Goal: Task Accomplishment & Management: Complete application form

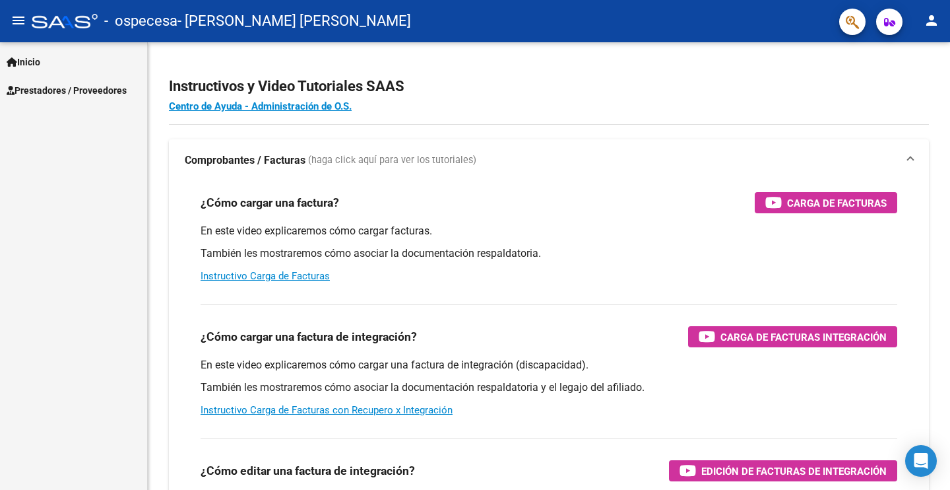
click at [36, 89] on span "Prestadores / Proveedores" at bounding box center [67, 90] width 120 height 15
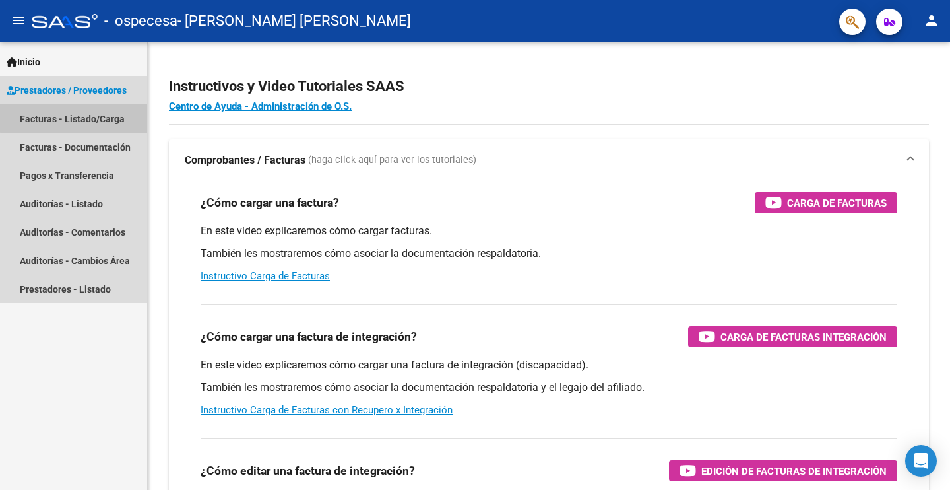
click at [108, 112] on link "Facturas - Listado/Carga" at bounding box center [73, 118] width 147 height 28
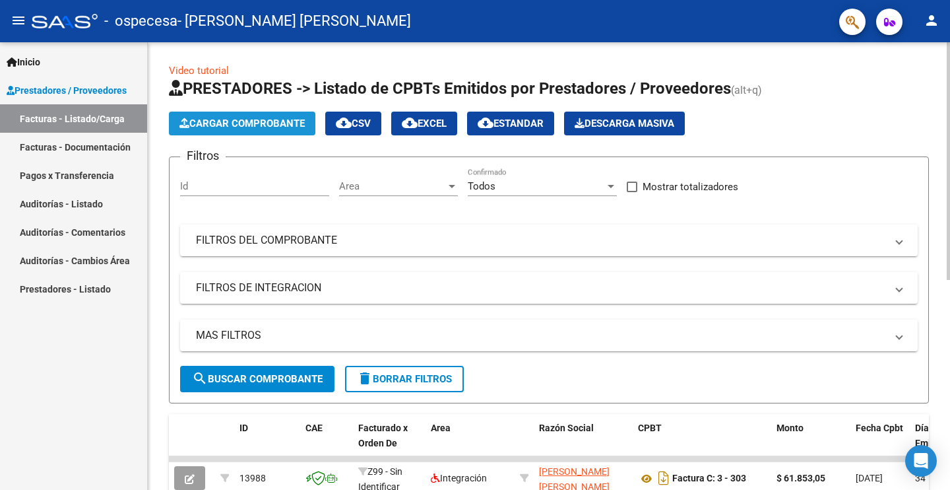
click at [263, 118] on span "Cargar Comprobante" at bounding box center [242, 123] width 125 height 12
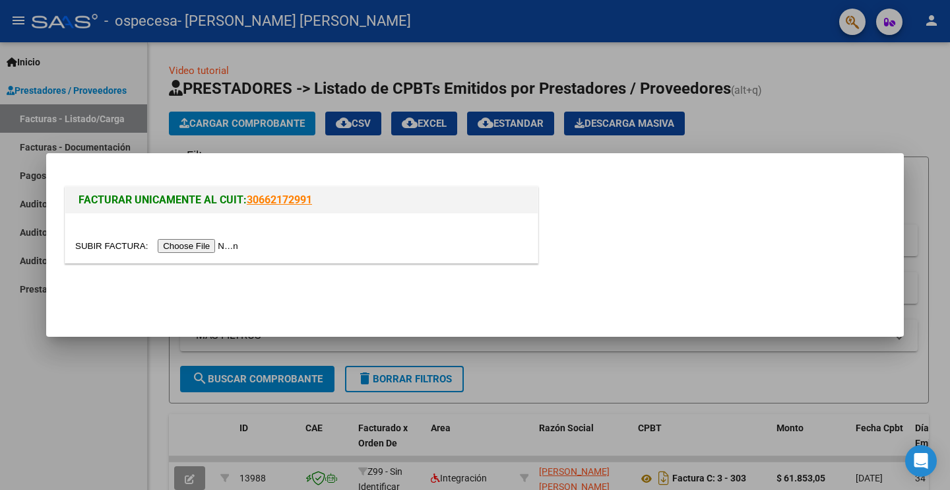
click at [234, 244] on input "file" at bounding box center [158, 246] width 167 height 14
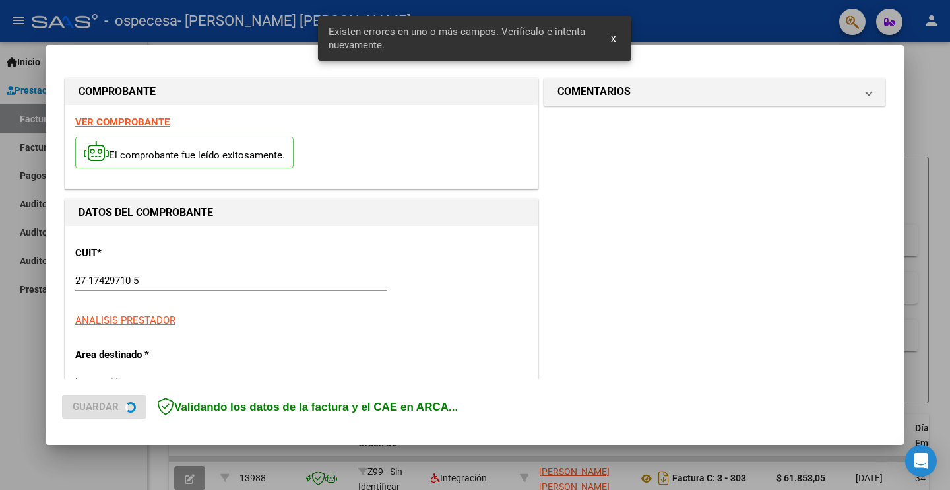
scroll to position [301, 0]
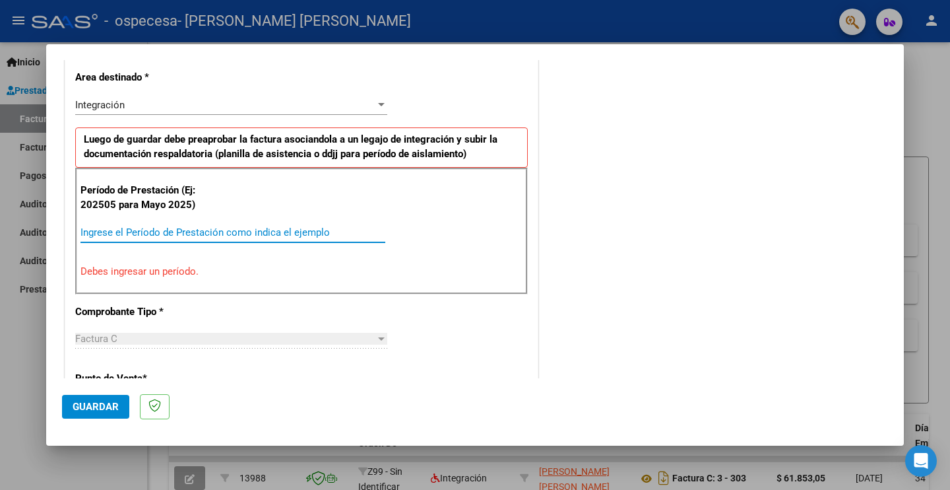
click at [135, 229] on input "Ingrese el Período de Prestación como indica el ejemplo" at bounding box center [233, 232] width 305 height 12
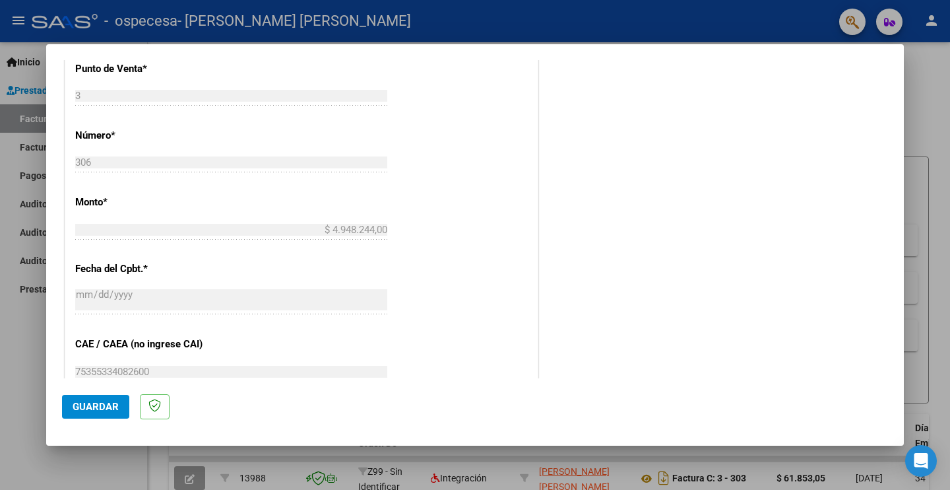
scroll to position [714, 0]
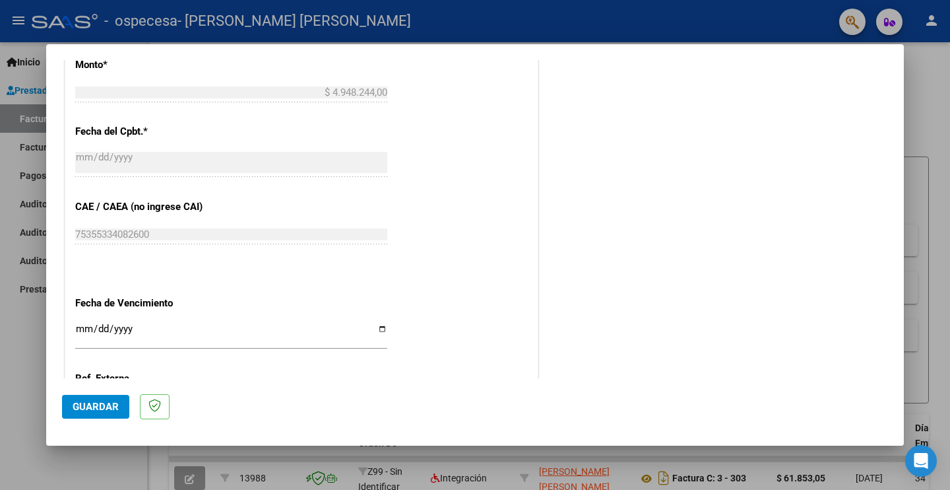
type input "202508"
click at [85, 329] on input "Ingresar la fecha" at bounding box center [231, 333] width 312 height 21
type input "[DATE]"
click at [169, 333] on input "[DATE]" at bounding box center [231, 333] width 312 height 21
click at [277, 401] on mat-dialog-actions "Guardar" at bounding box center [475, 404] width 826 height 52
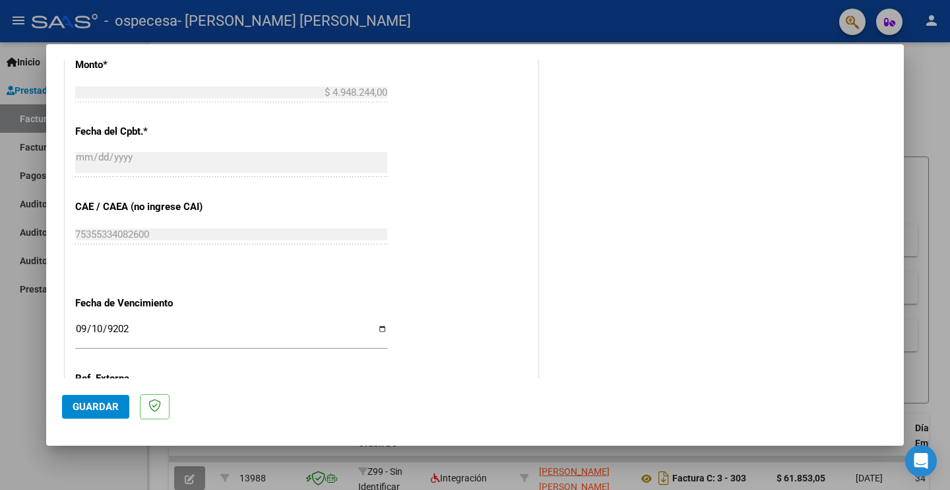
scroll to position [844, 0]
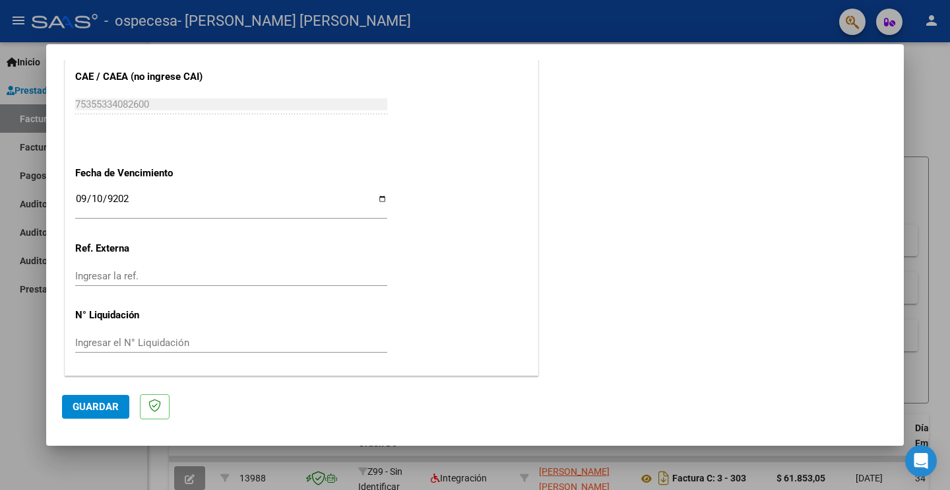
click at [148, 275] on input "Ingresar la ref." at bounding box center [231, 276] width 312 height 12
click at [152, 272] on input "Ingresar la ref." at bounding box center [231, 276] width 312 height 12
click at [238, 349] on div "Ingresar el N° Liquidación" at bounding box center [231, 343] width 312 height 20
type input "4"
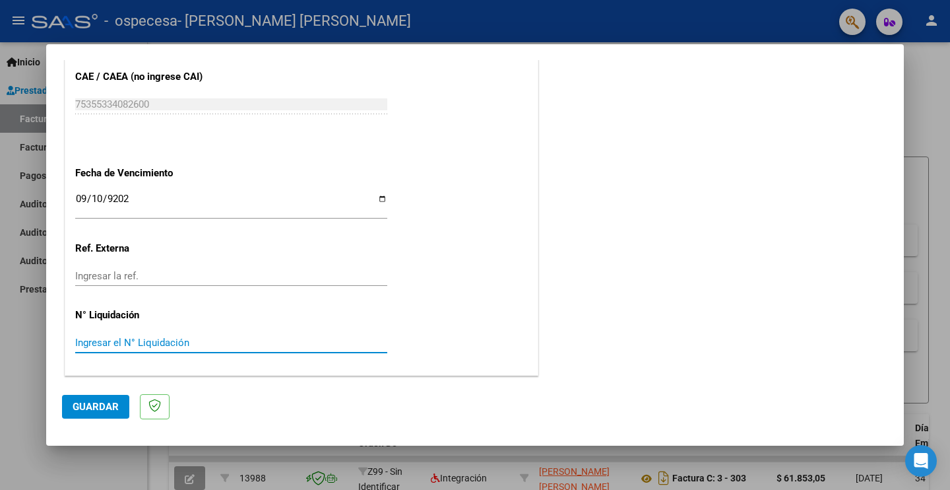
click at [143, 344] on input "Ingresar el N° Liquidación" at bounding box center [231, 343] width 312 height 12
paste input "4948244.00"
type input "4948244.00"
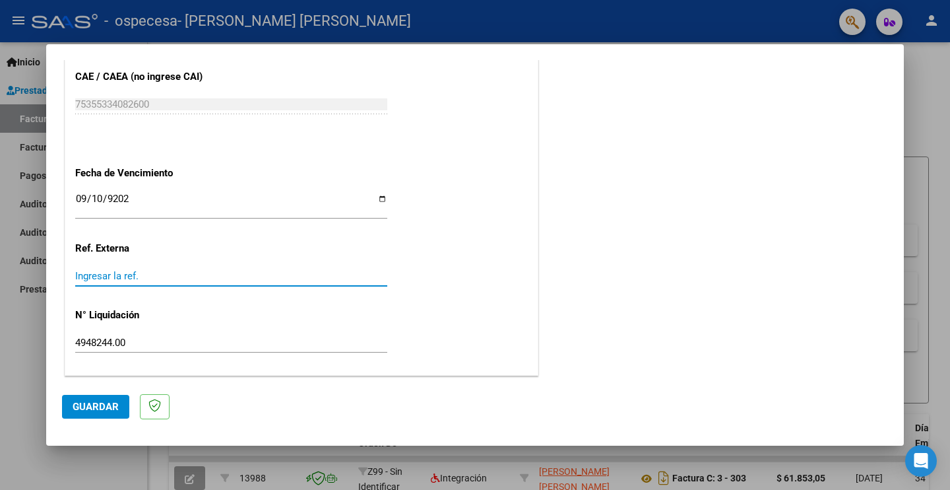
click at [120, 275] on input "Ingresar la ref." at bounding box center [231, 276] width 312 height 12
click at [122, 279] on input "Ingresar la ref." at bounding box center [231, 276] width 312 height 12
paste input ".00000306"
click at [77, 278] on input ".00000306" at bounding box center [231, 276] width 312 height 12
click at [81, 277] on input ".00000306" at bounding box center [231, 276] width 312 height 12
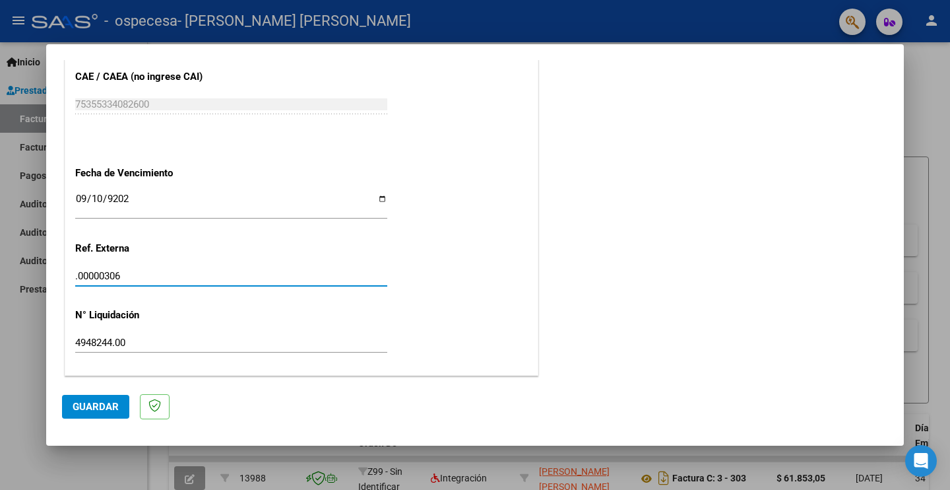
click at [78, 279] on input ".00000306" at bounding box center [231, 276] width 312 height 12
type input "00000306"
click at [92, 409] on span "Guardar" at bounding box center [96, 407] width 46 height 12
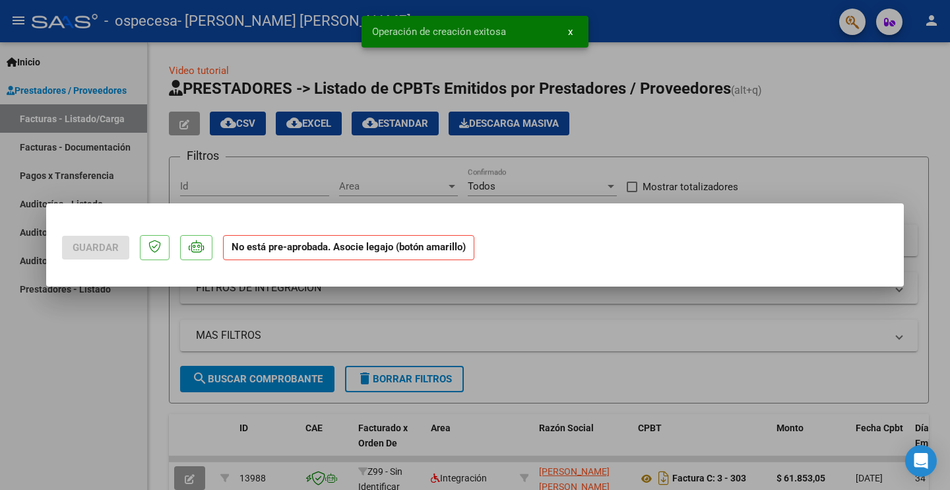
scroll to position [0, 0]
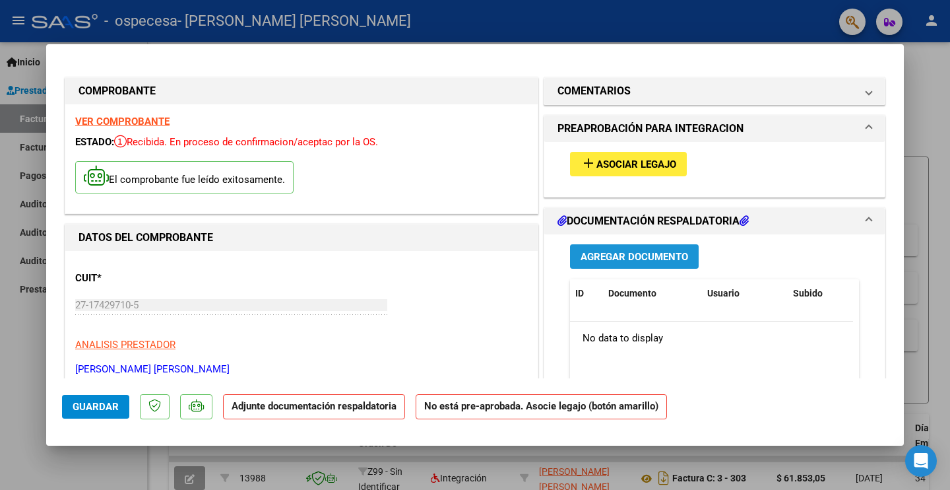
click at [648, 257] on span "Agregar Documento" at bounding box center [635, 257] width 108 height 12
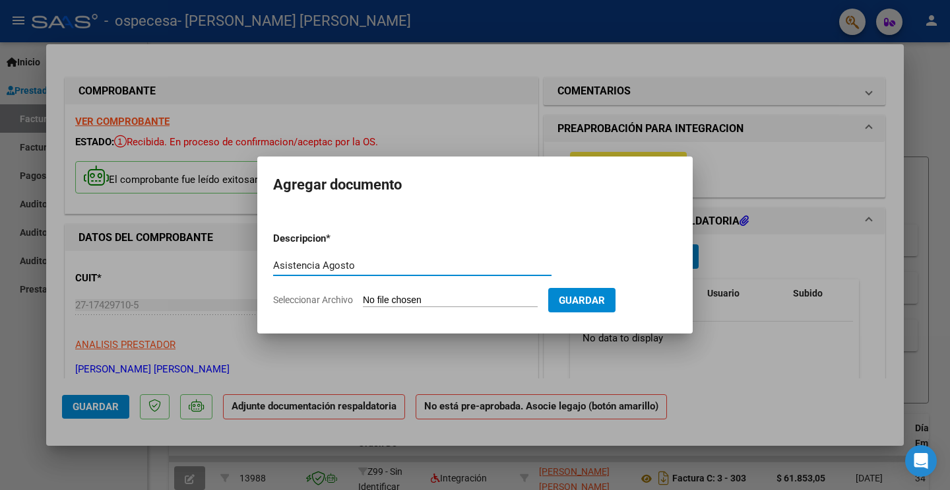
type input "Asistencia Agosto"
click at [376, 302] on input "Seleccionar Archivo" at bounding box center [450, 300] width 175 height 13
type input "C:\fakepath\AgostoAsistenciaZoeFerreyra.pdf"
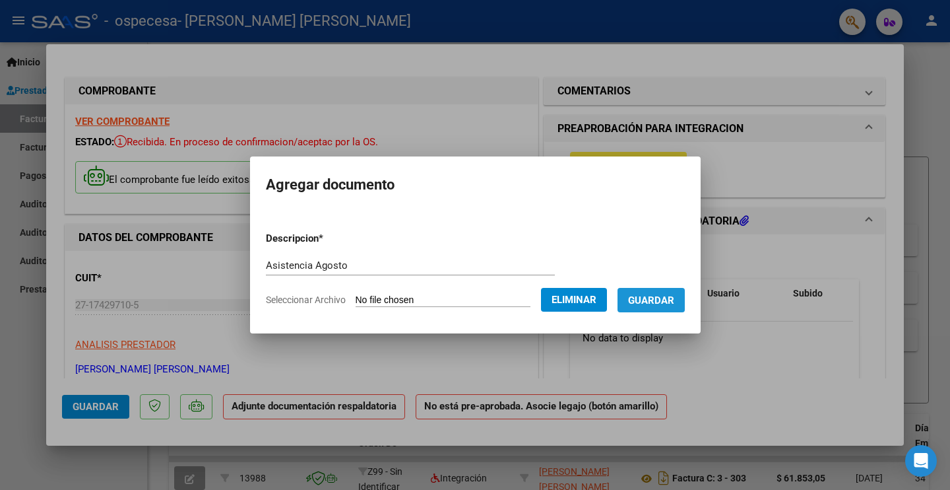
click at [661, 294] on span "Guardar" at bounding box center [651, 300] width 46 height 12
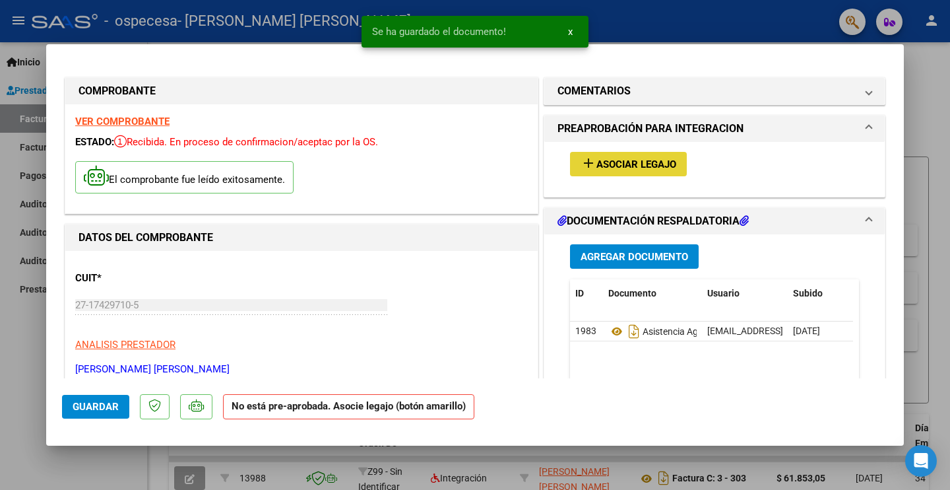
click at [619, 168] on span "Asociar Legajo" at bounding box center [637, 164] width 80 height 12
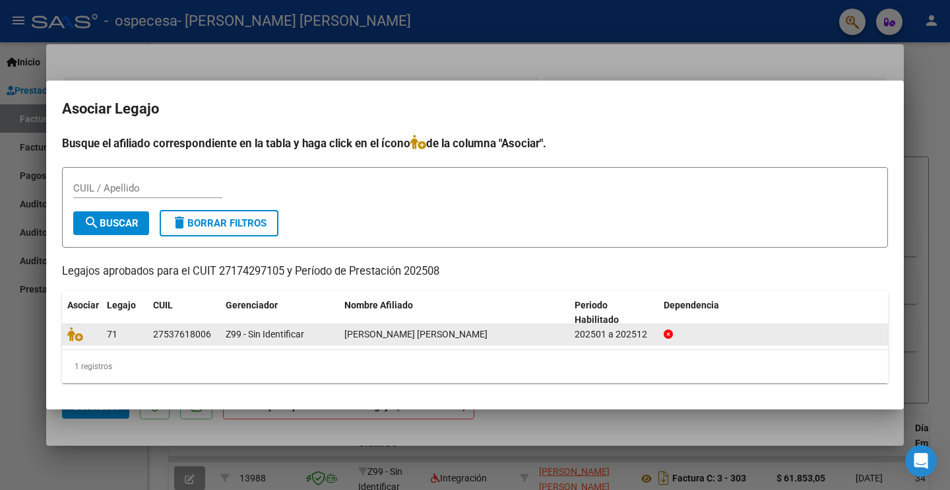
click at [135, 337] on div "71" at bounding box center [125, 334] width 36 height 15
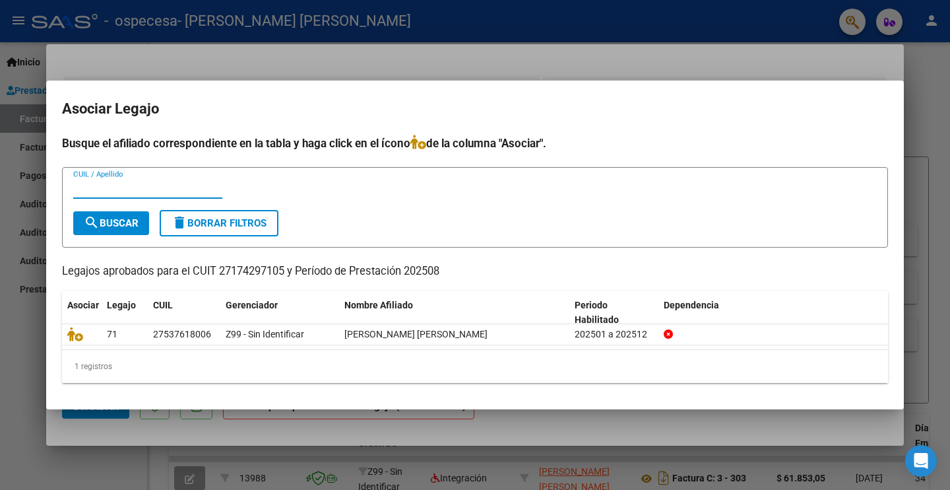
click at [110, 193] on input "CUIL / Apellido" at bounding box center [147, 188] width 149 height 12
type input "27537618006"
click at [365, 197] on div "27537618006 CUIL / Apellido" at bounding box center [475, 194] width 804 height 32
click at [117, 223] on span "search Buscar" at bounding box center [111, 223] width 55 height 12
click at [125, 216] on button "search Buscar" at bounding box center [111, 223] width 76 height 24
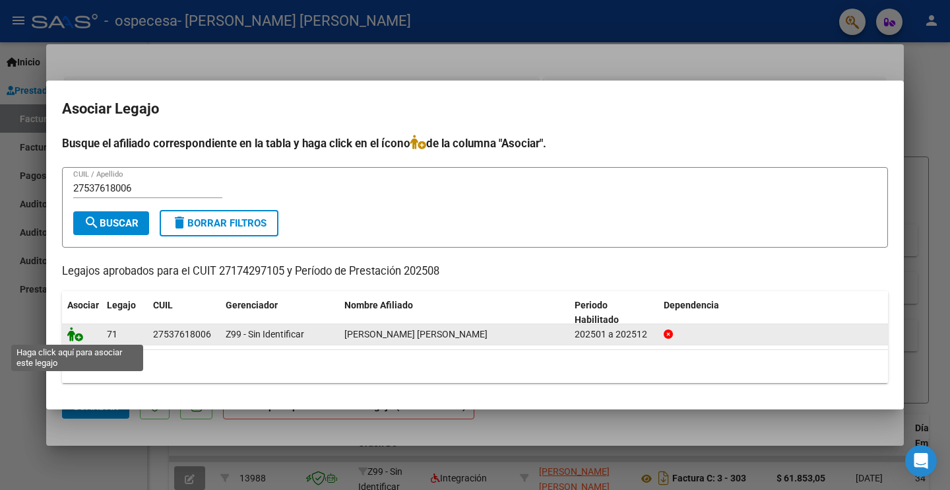
click at [75, 328] on icon at bounding box center [75, 334] width 16 height 15
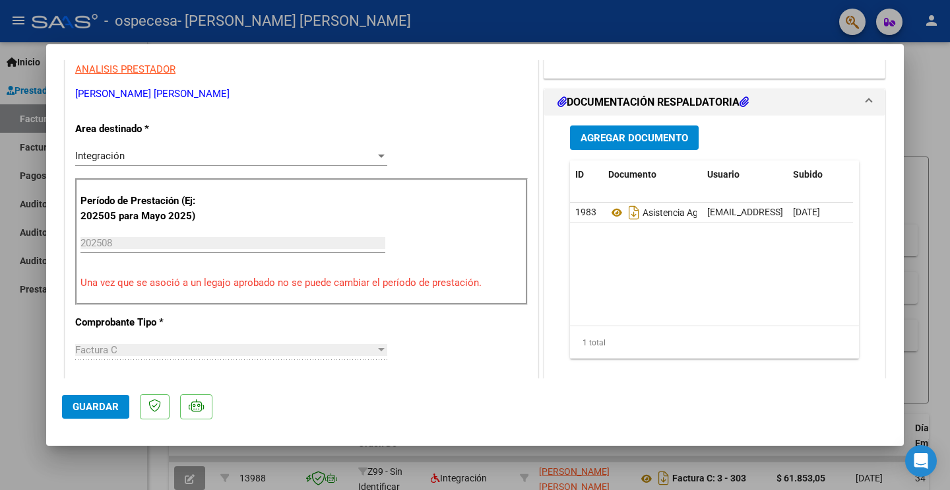
scroll to position [413, 0]
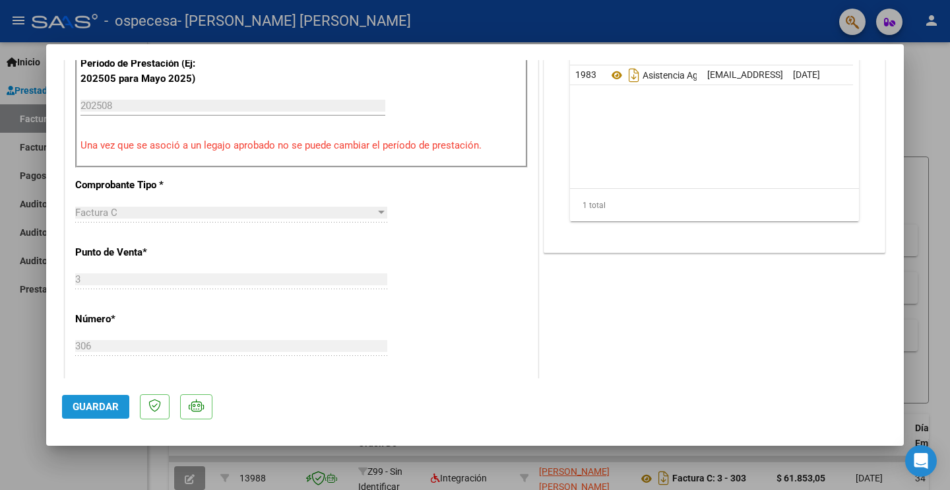
click at [102, 401] on span "Guardar" at bounding box center [96, 407] width 46 height 12
click at [94, 401] on span "Guardar" at bounding box center [96, 407] width 46 height 12
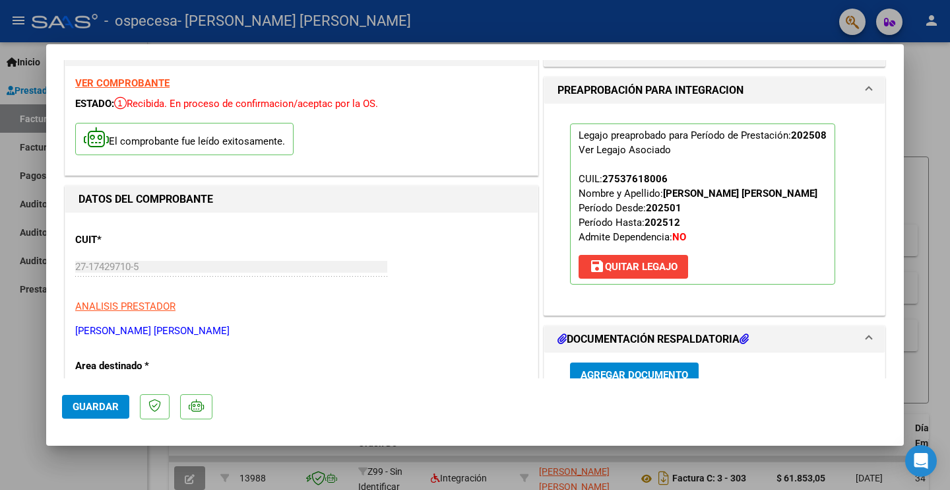
scroll to position [0, 0]
